Goal: Task Accomplishment & Management: Use online tool/utility

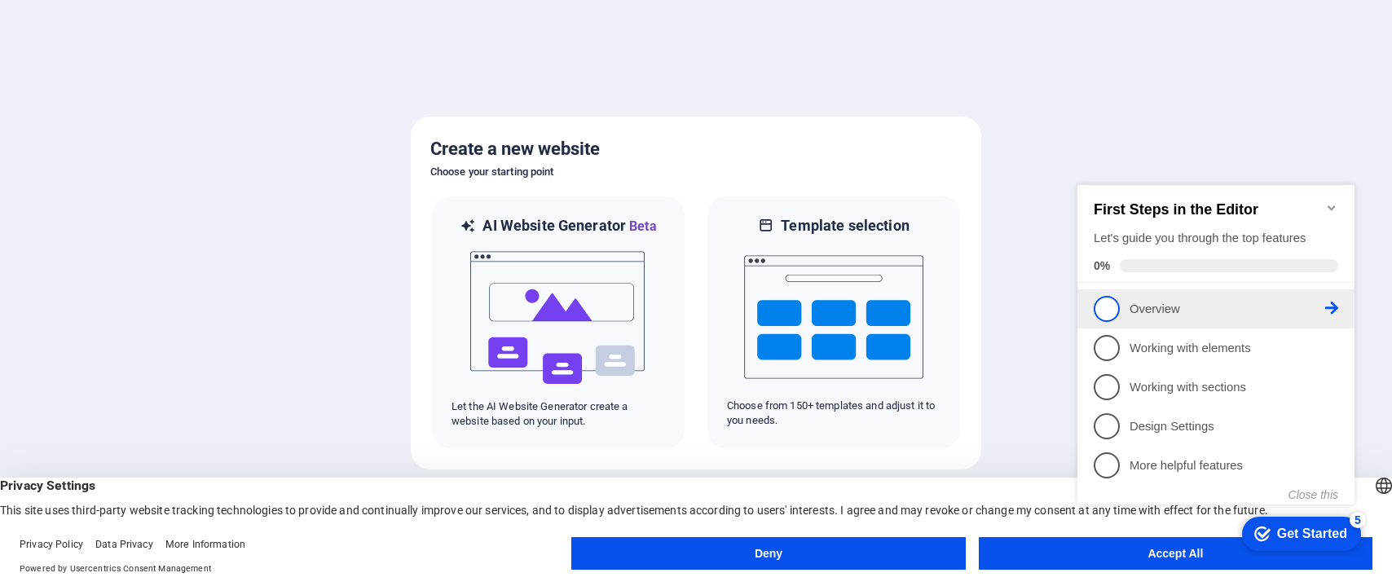
click at [1275, 301] on p "Overview - incomplete" at bounding box center [1227, 309] width 196 height 17
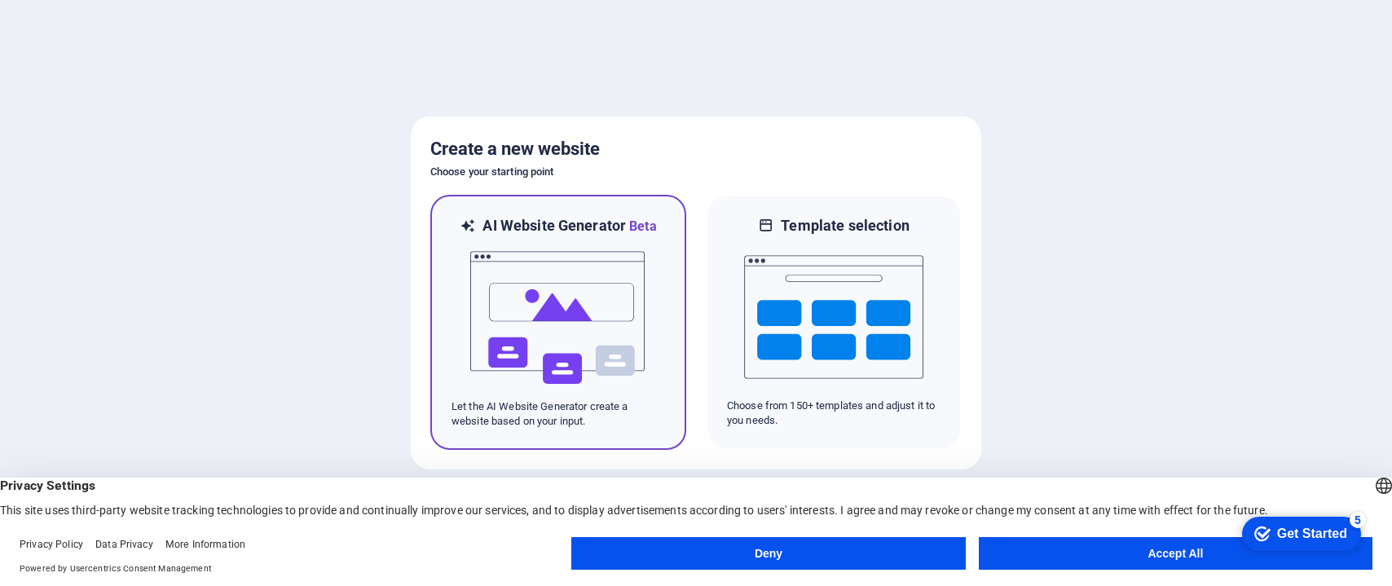
click at [497, 355] on img at bounding box center [558, 317] width 179 height 163
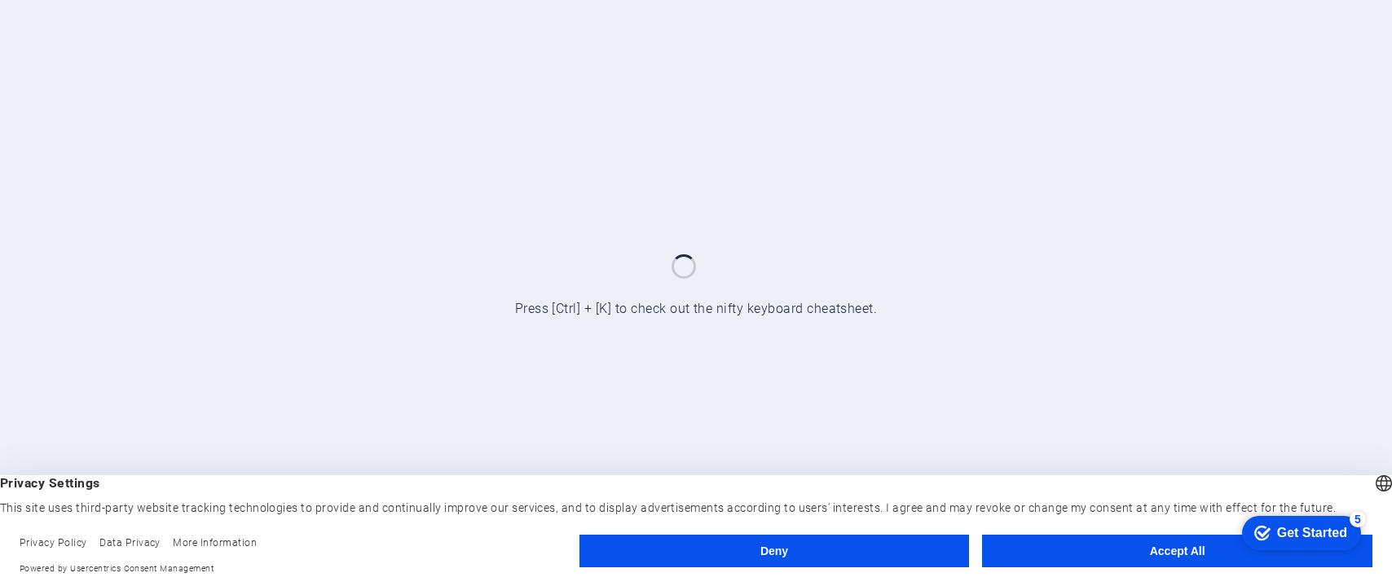
click at [1153, 540] on button "Accept All" at bounding box center [1177, 551] width 390 height 33
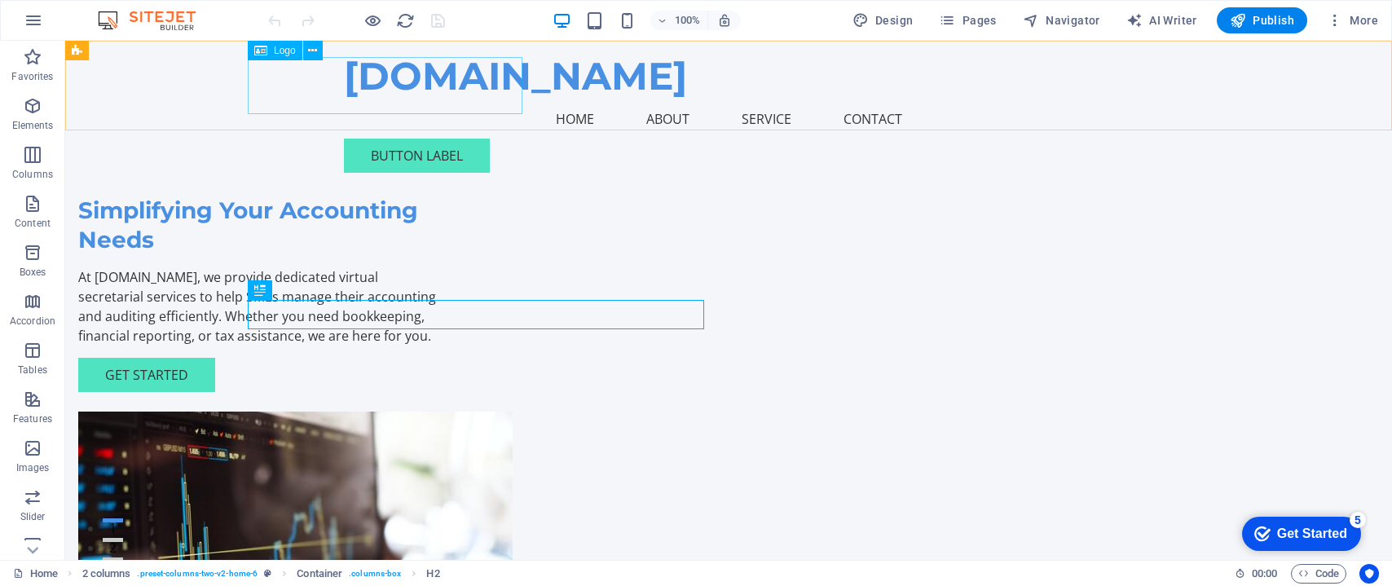
click at [495, 96] on div "[DOMAIN_NAME]" at bounding box center [728, 77] width 769 height 46
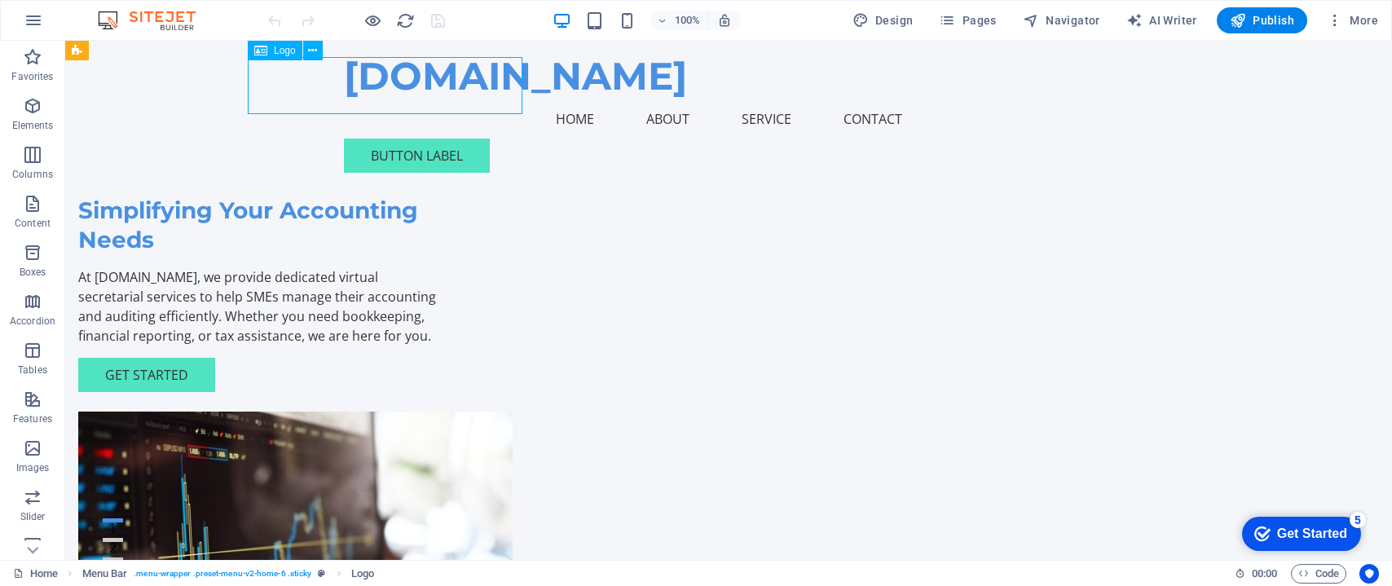
click at [464, 79] on div "[DOMAIN_NAME]" at bounding box center [728, 77] width 769 height 46
click at [315, 55] on icon at bounding box center [312, 50] width 9 height 17
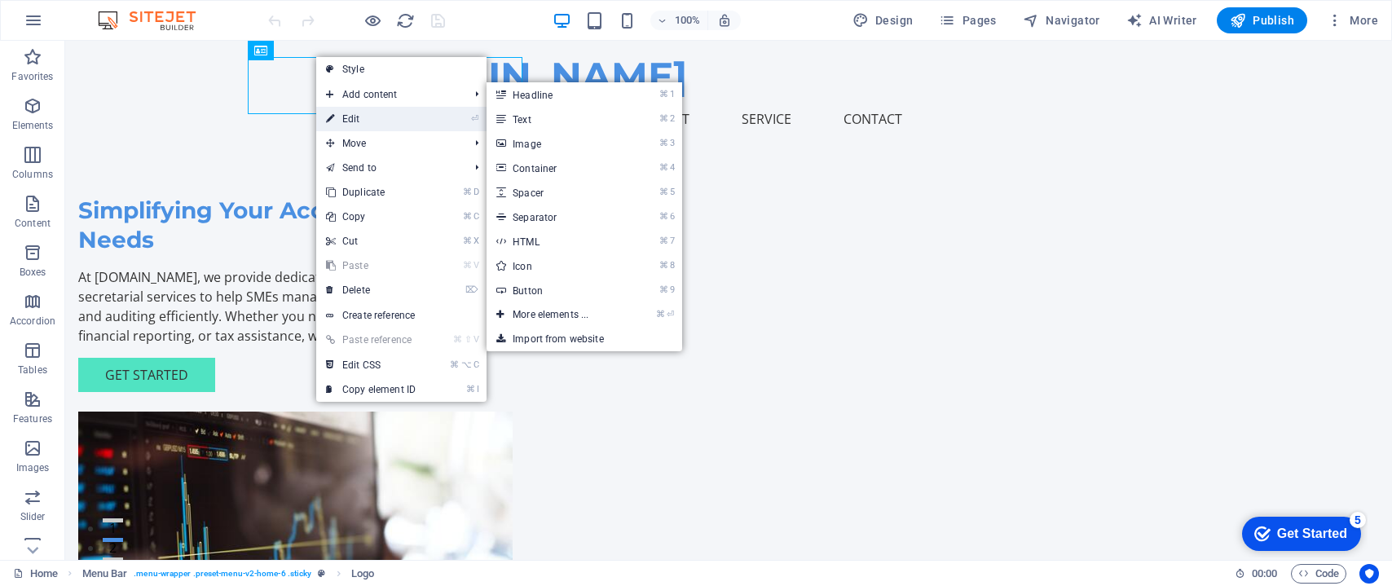
click at [356, 124] on link "⏎ Edit" at bounding box center [370, 119] width 109 height 24
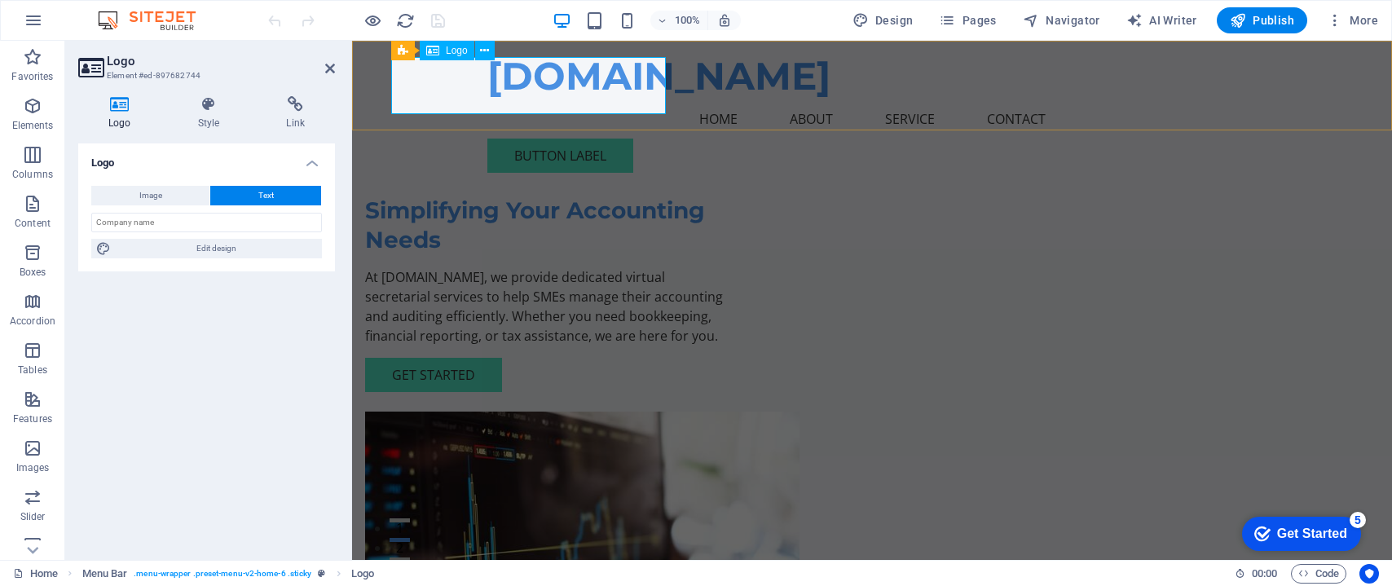
click at [630, 82] on div "[DOMAIN_NAME]" at bounding box center [871, 77] width 769 height 46
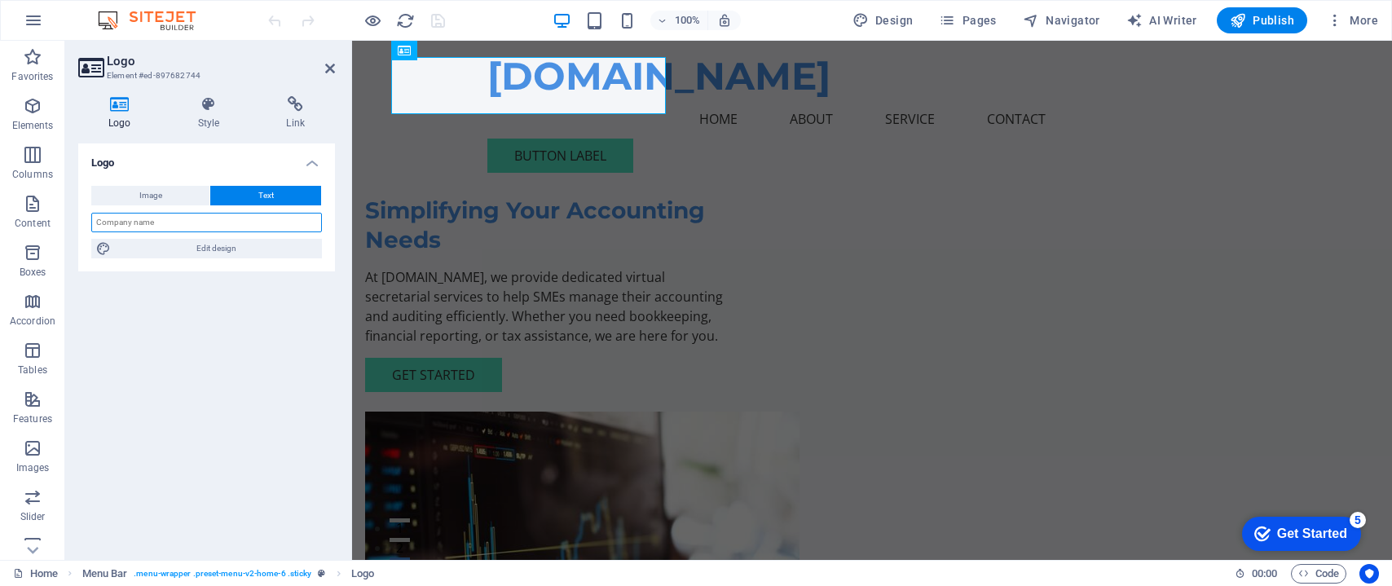
click at [171, 224] on input "text" at bounding box center [206, 223] width 231 height 20
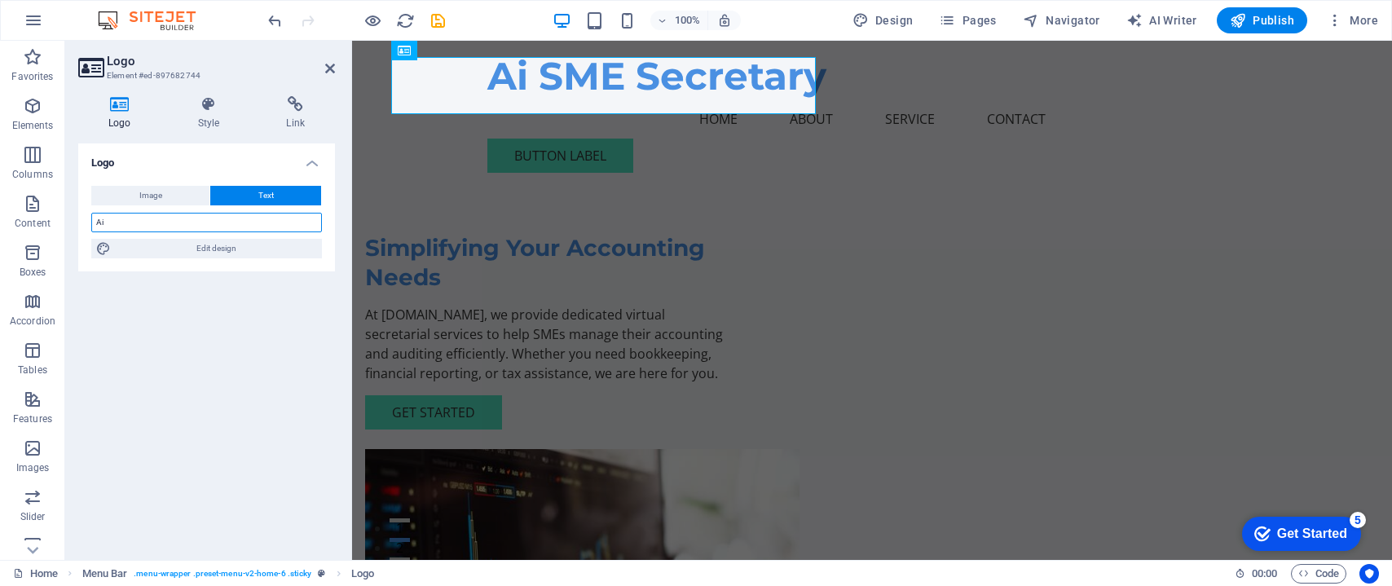
type input "A"
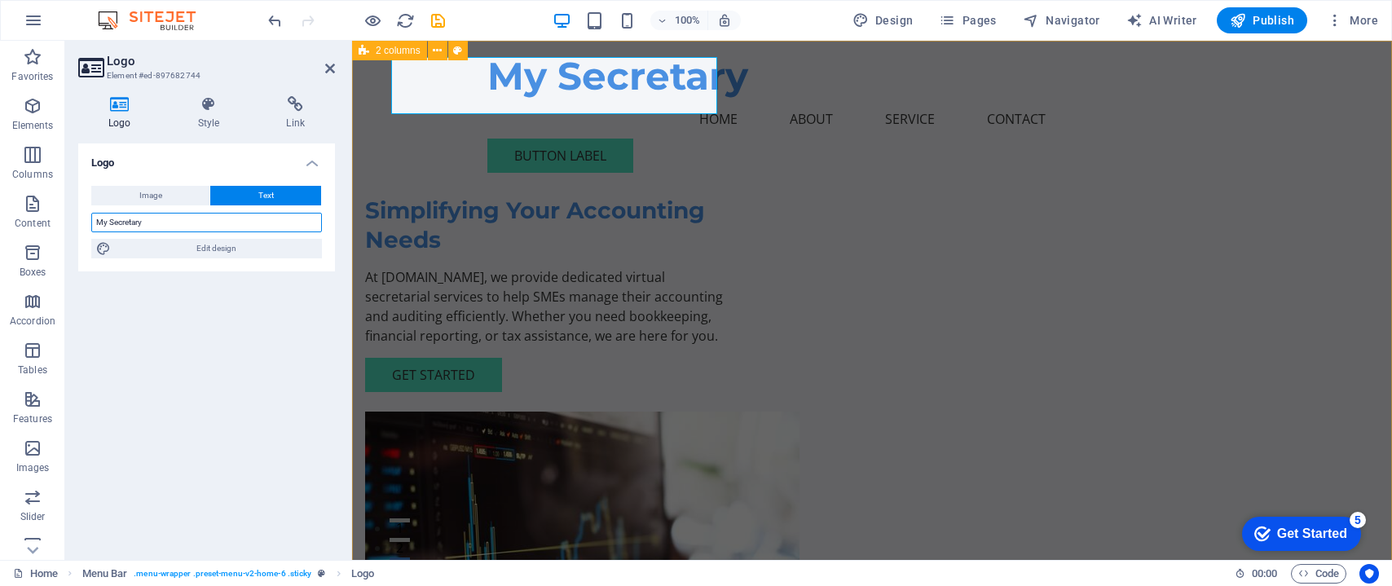
type input "My Secretary"
click at [706, 152] on div "Simplifying Your Accounting Needs At [DOMAIN_NAME], we provide dedicated virtua…" at bounding box center [872, 422] width 1040 height 762
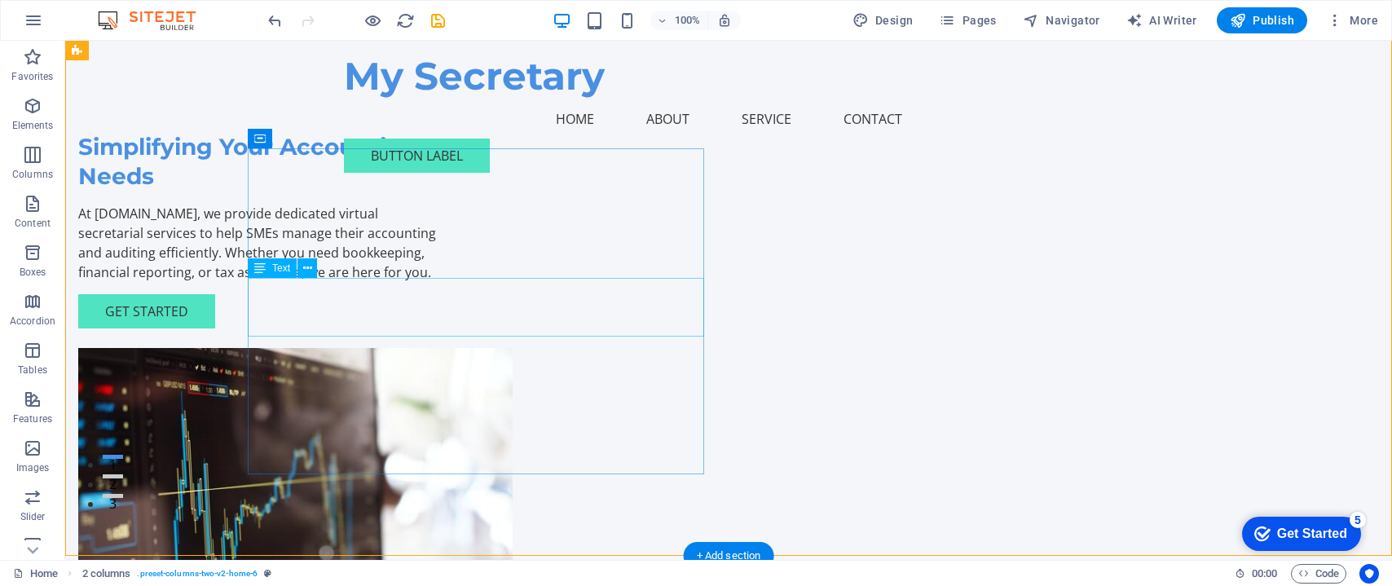
scroll to position [112, 0]
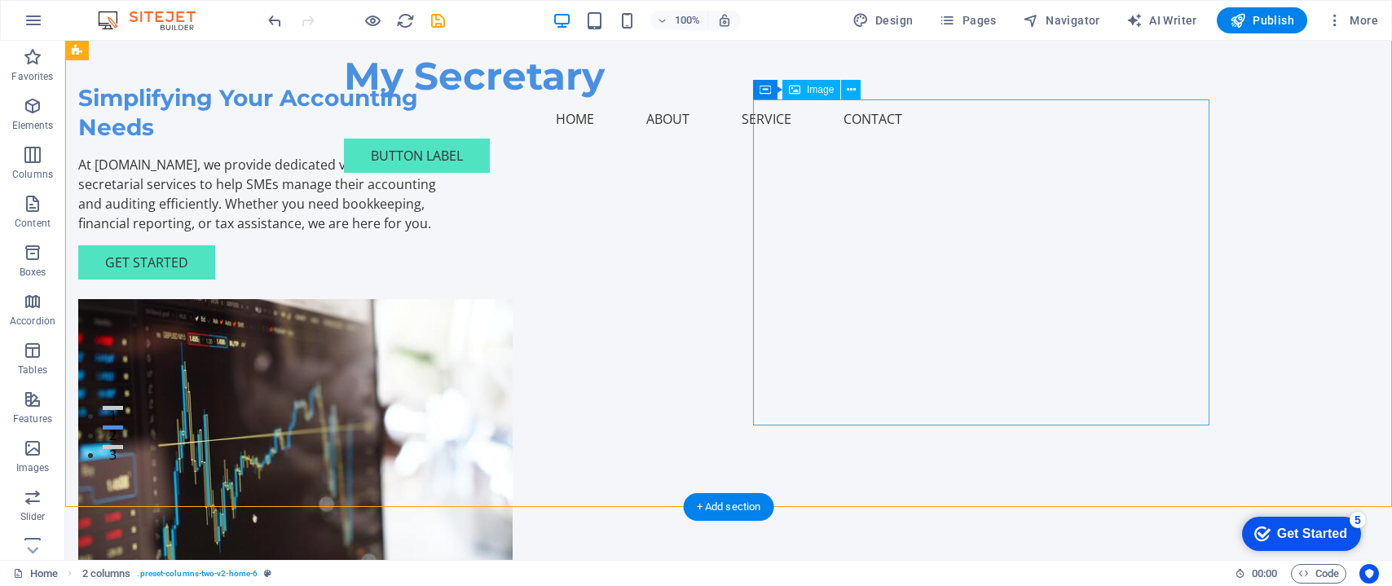
click at [443, 299] on figure at bounding box center [260, 462] width 365 height 326
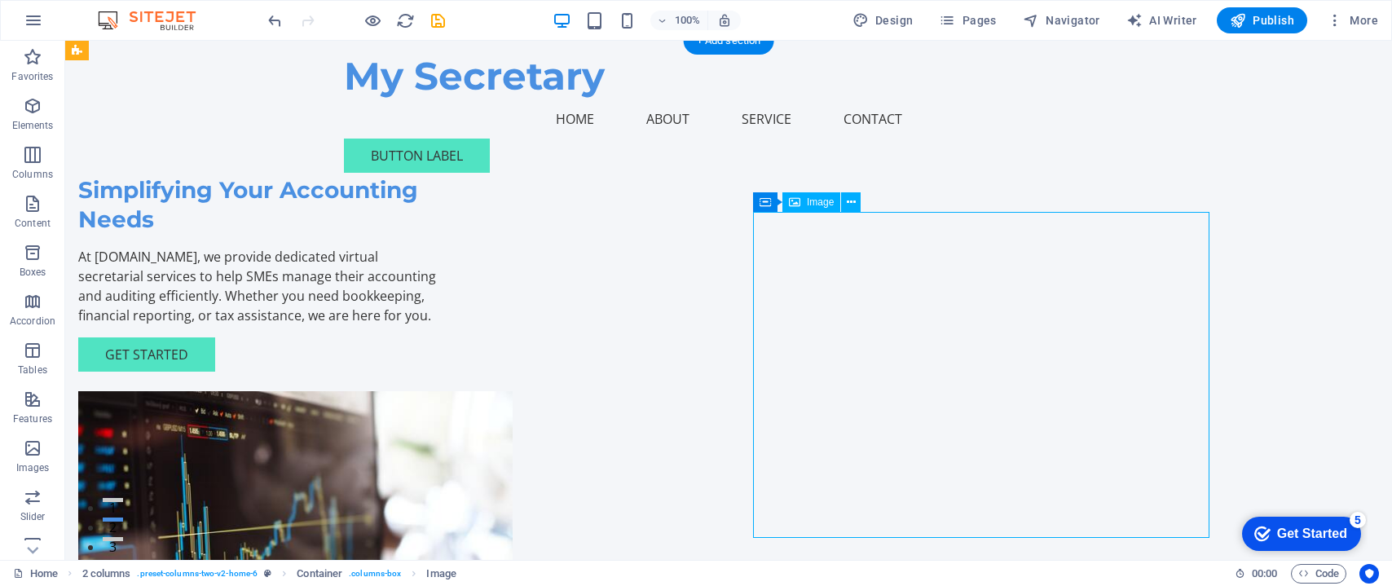
scroll to position [25, 0]
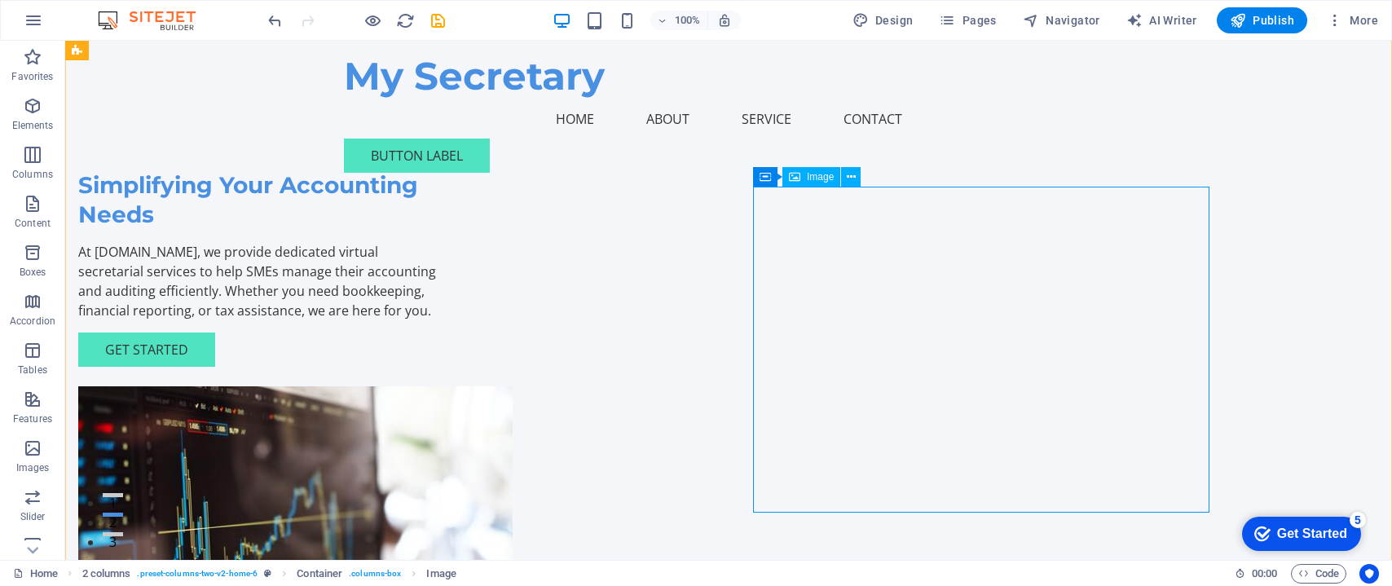
click at [808, 174] on span "Image" at bounding box center [820, 177] width 27 height 10
click at [813, 178] on span "Image" at bounding box center [820, 177] width 27 height 10
click at [844, 174] on button at bounding box center [851, 177] width 20 height 20
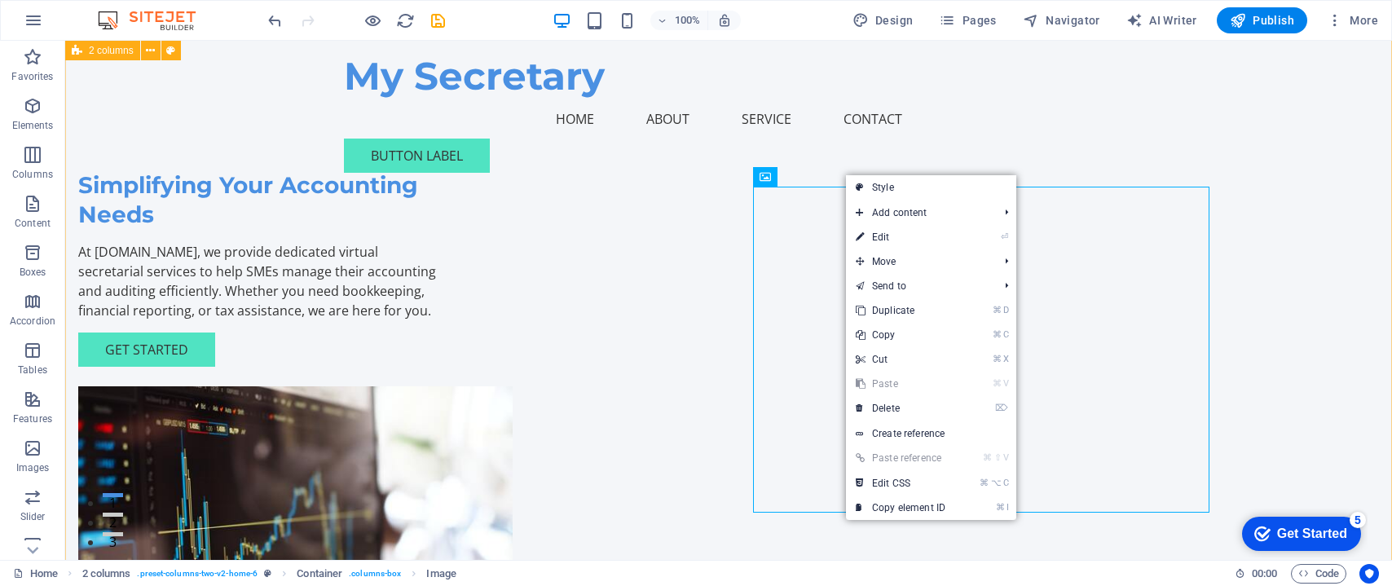
click at [1238, 147] on div "Simplifying Your Accounting Needs At [DOMAIN_NAME], we provide dedicated virtua…" at bounding box center [728, 396] width 1327 height 762
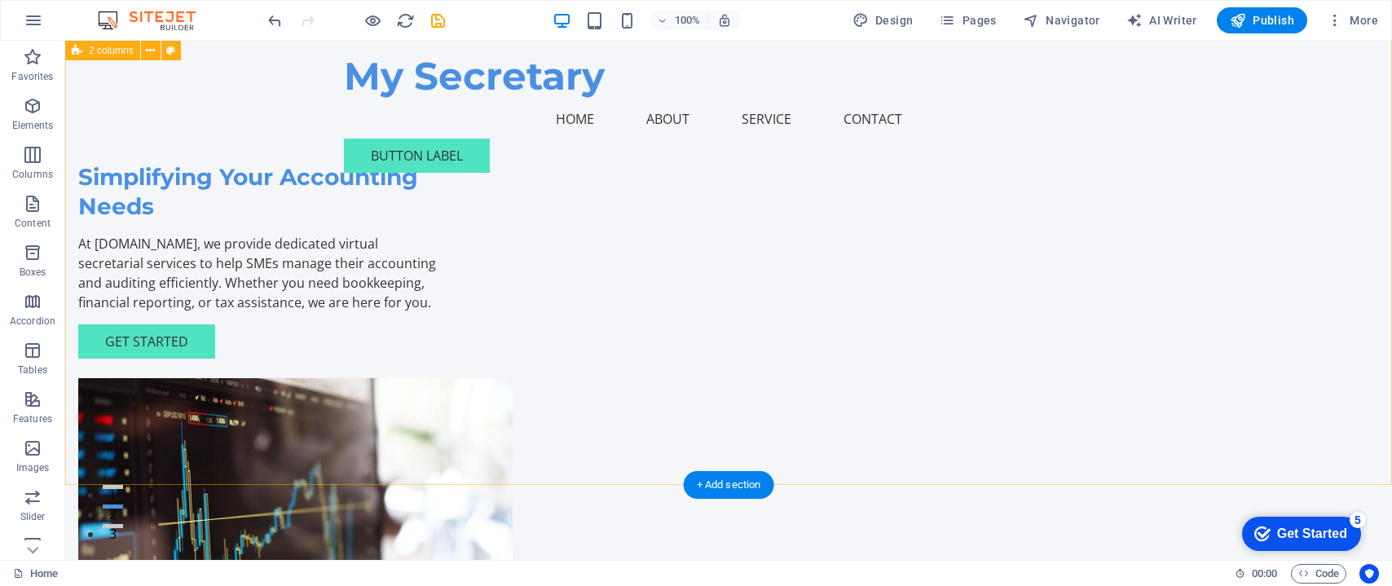
scroll to position [0, 0]
